Goal: Find specific page/section: Find specific page/section

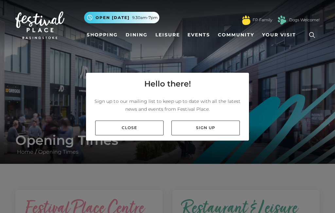
click at [145, 135] on link "Close" at bounding box center [129, 127] width 68 height 15
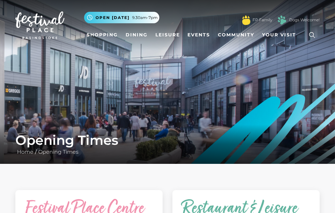
click at [99, 33] on link "Shopping" at bounding box center [102, 35] width 36 height 12
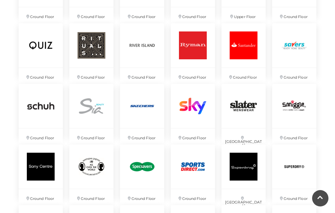
scroll to position [1213, 0]
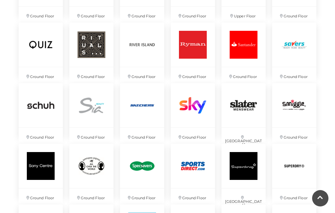
click at [138, 112] on img at bounding box center [142, 105] width 44 height 44
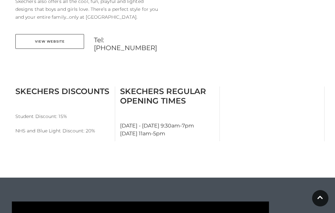
scroll to position [294, 0]
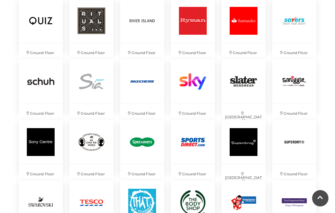
scroll to position [1237, 0]
